Goal: Register for event/course

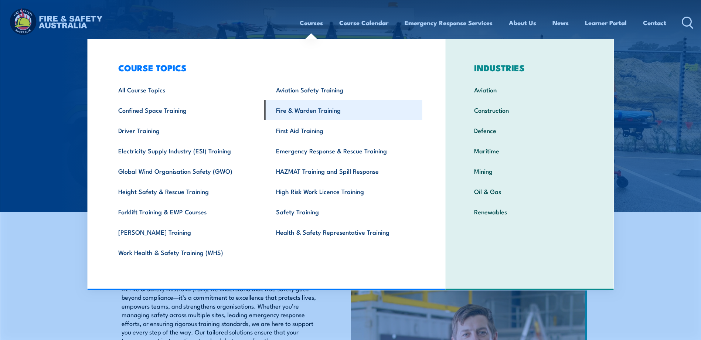
click at [331, 111] on link "Fire & Warden Training" at bounding box center [343, 110] width 158 height 20
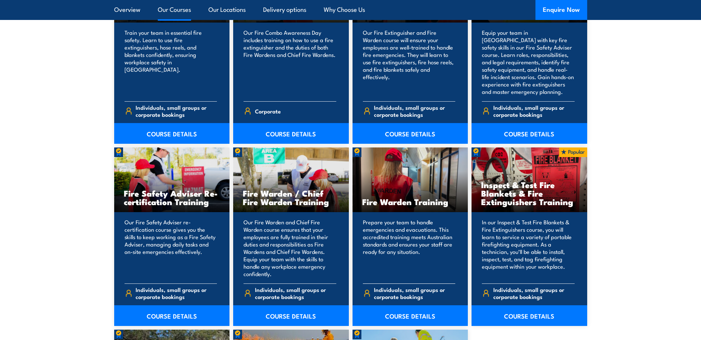
scroll to position [886, 0]
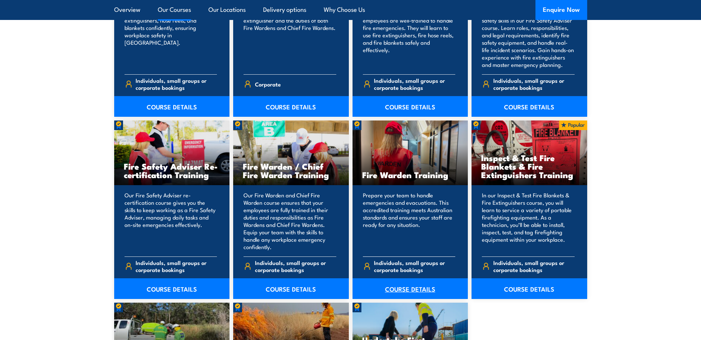
click at [414, 290] on link "COURSE DETAILS" at bounding box center [410, 288] width 116 height 21
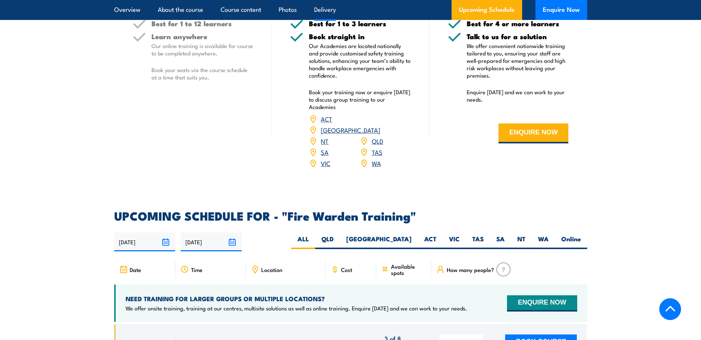
scroll to position [1182, 0]
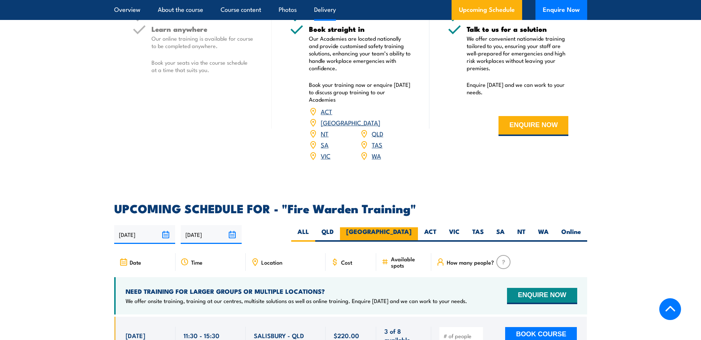
click at [401, 227] on label "[GEOGRAPHIC_DATA]" at bounding box center [379, 234] width 78 height 14
click at [411, 227] on input "[GEOGRAPHIC_DATA]" at bounding box center [413, 229] width 5 height 5
radio input "true"
